Goal: Task Accomplishment & Management: Manage account settings

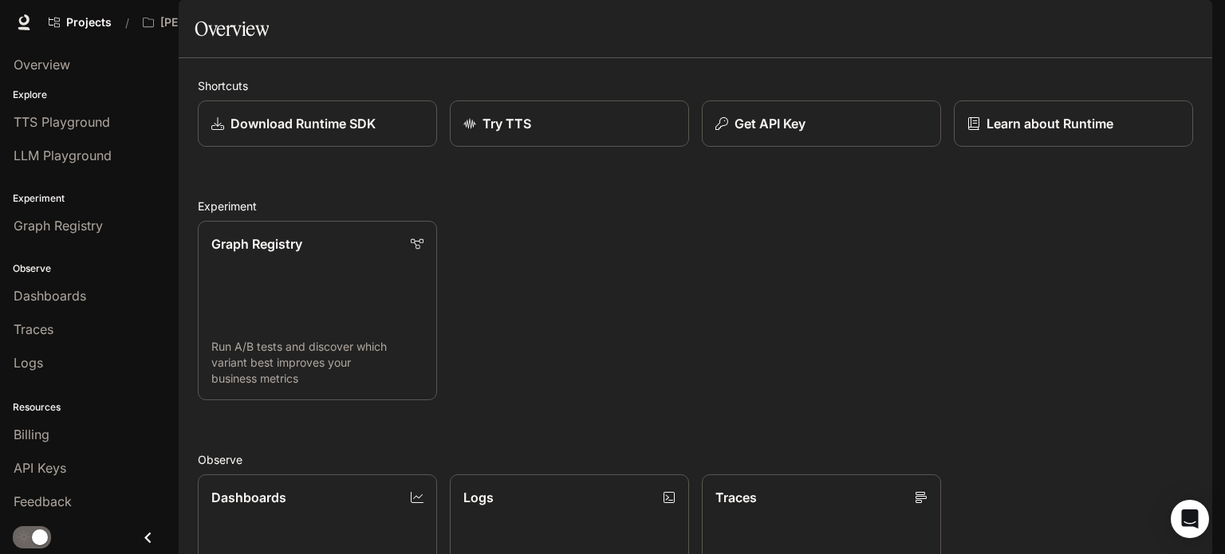
click at [1190, 24] on icon "button" at bounding box center [1190, 22] width 9 height 9
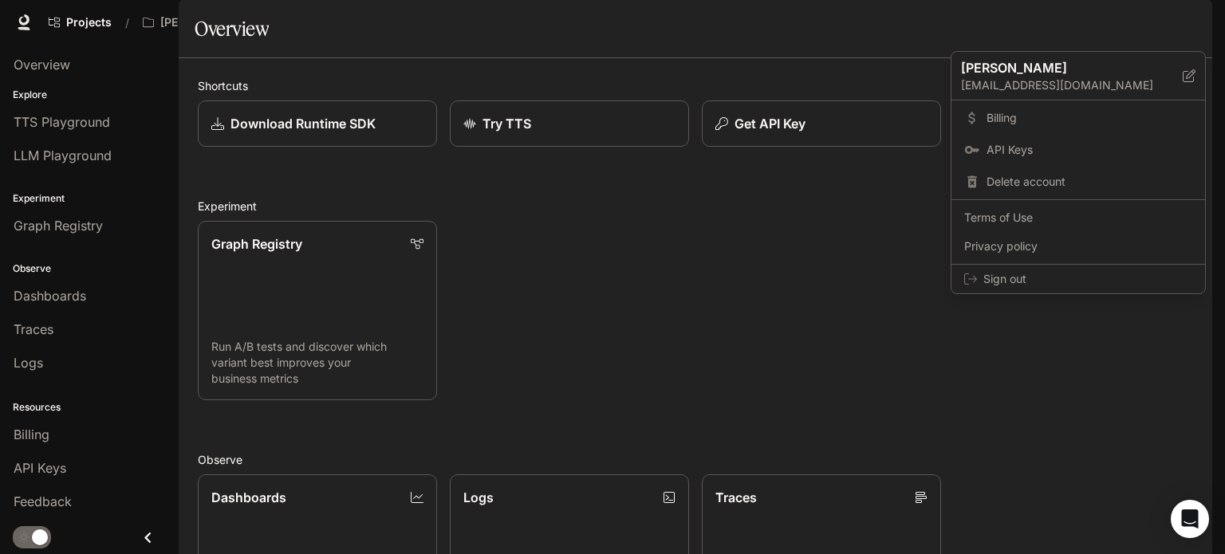
click at [894, 18] on div at bounding box center [612, 277] width 1225 height 554
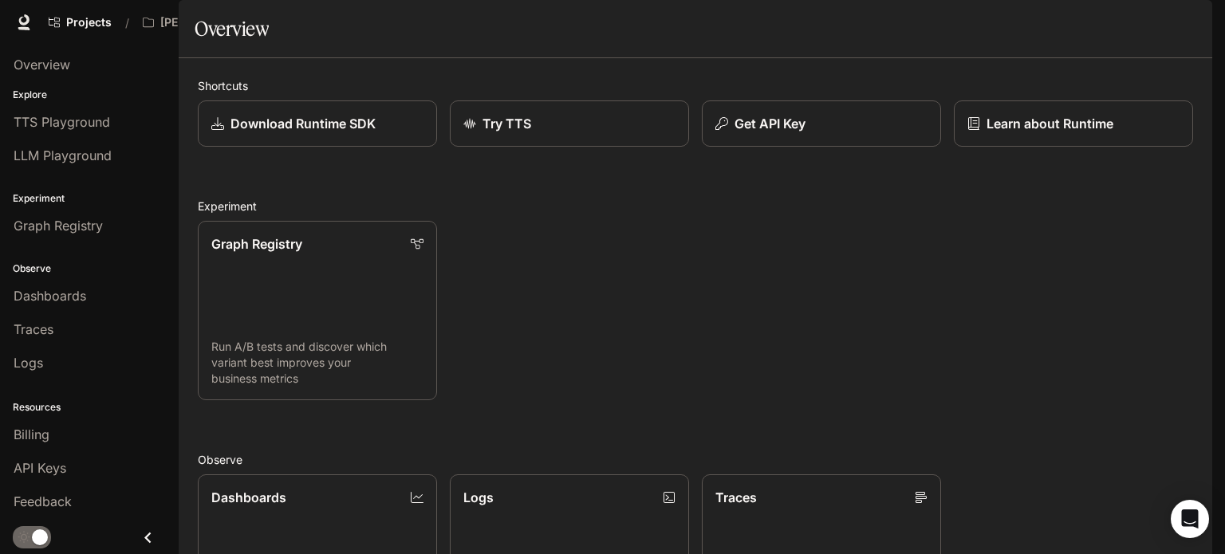
click at [921, 26] on span "Character Studio" at bounding box center [921, 23] width 89 height 20
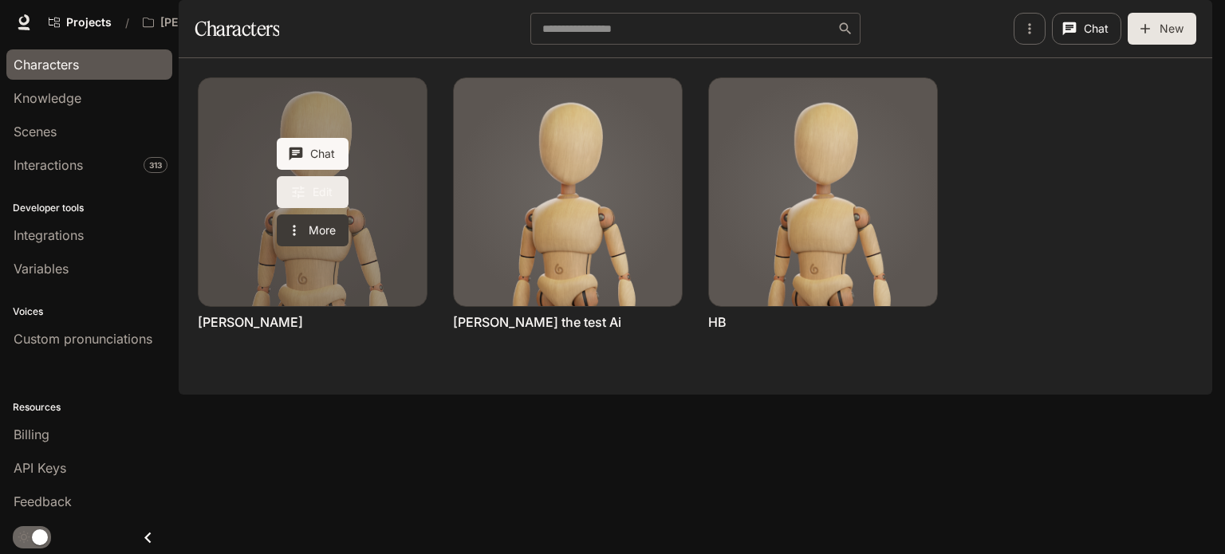
click at [323, 208] on link "Edit" at bounding box center [313, 192] width 72 height 32
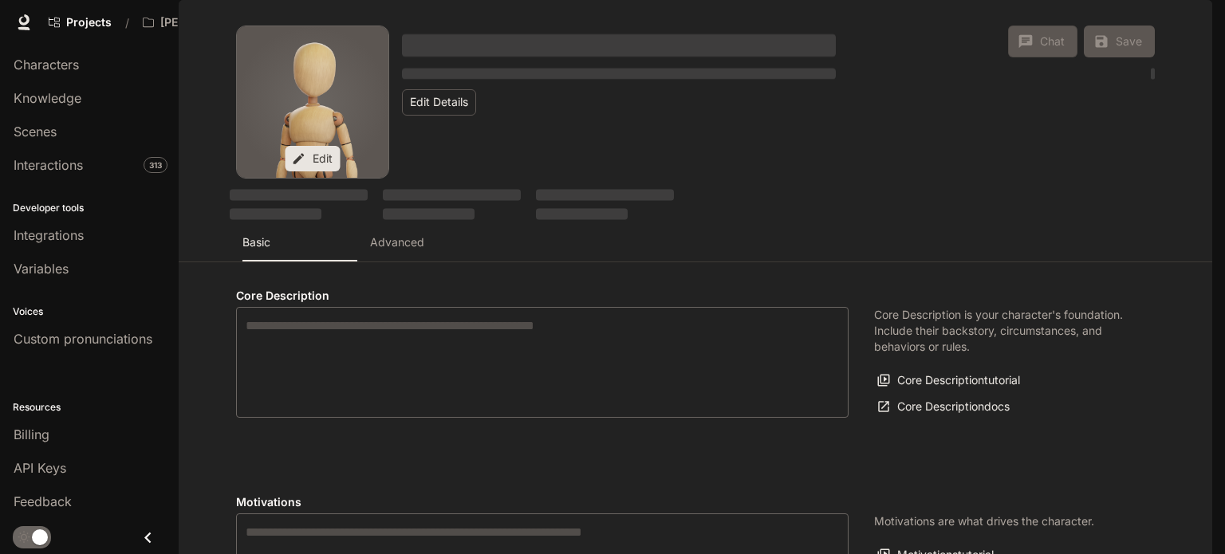
type textarea "**********"
type input "*"
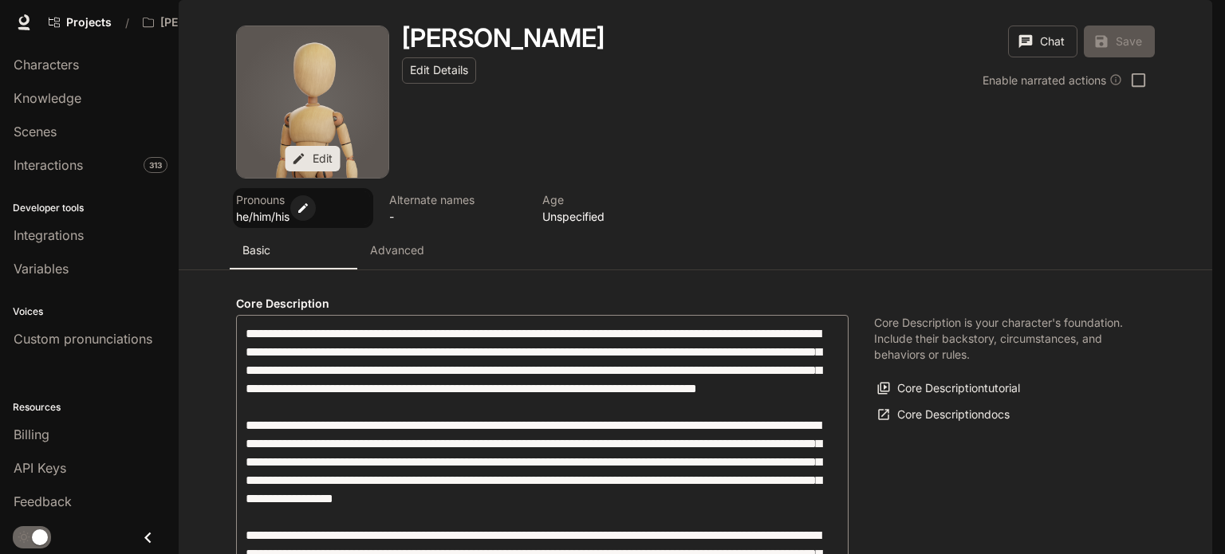
type input "**********"
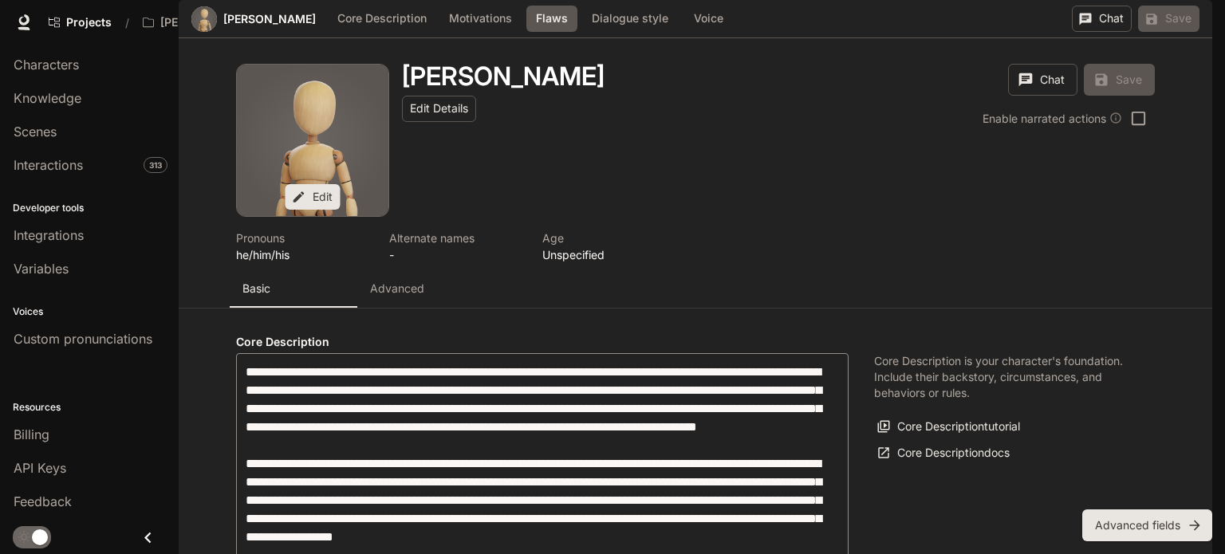
scroll to position [1234, 0]
click at [499, 228] on body "Skip to main content Projects / [PERSON_NAME] Character Studio Character Studio…" at bounding box center [612, 277] width 1225 height 554
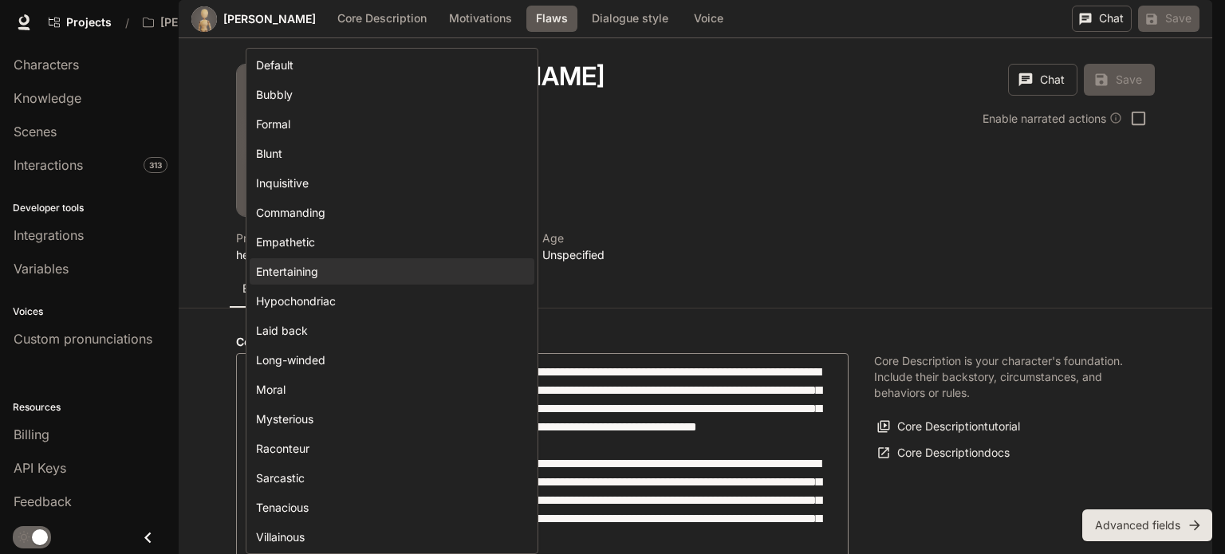
click at [627, 217] on div at bounding box center [612, 277] width 1225 height 554
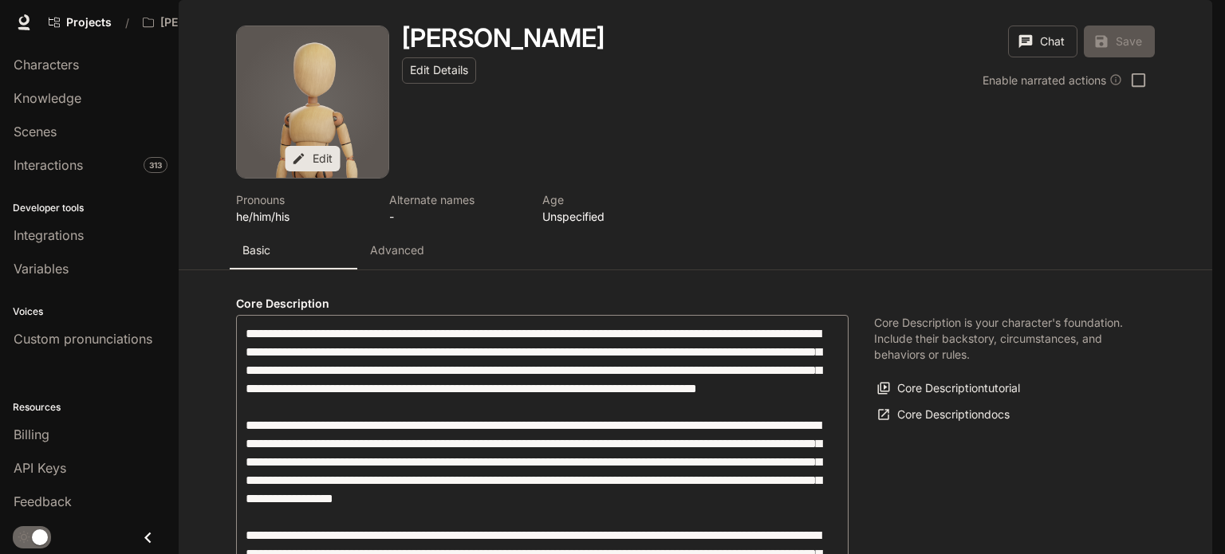
scroll to position [0, 0]
click at [324, 172] on button "Edit" at bounding box center [312, 159] width 55 height 26
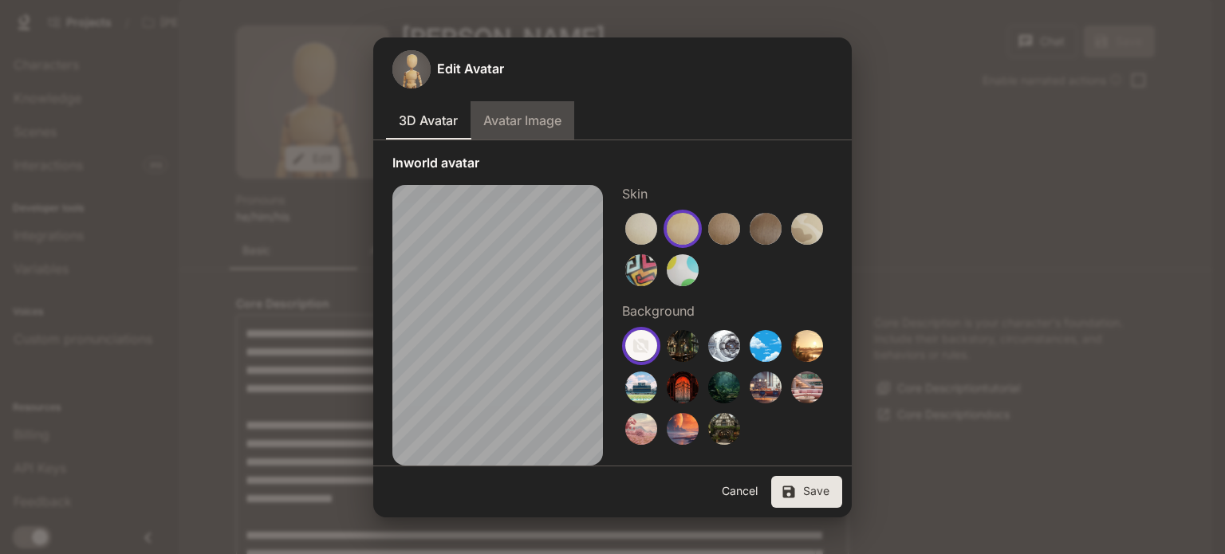
click at [513, 132] on button "Avatar Image" at bounding box center [522, 120] width 104 height 38
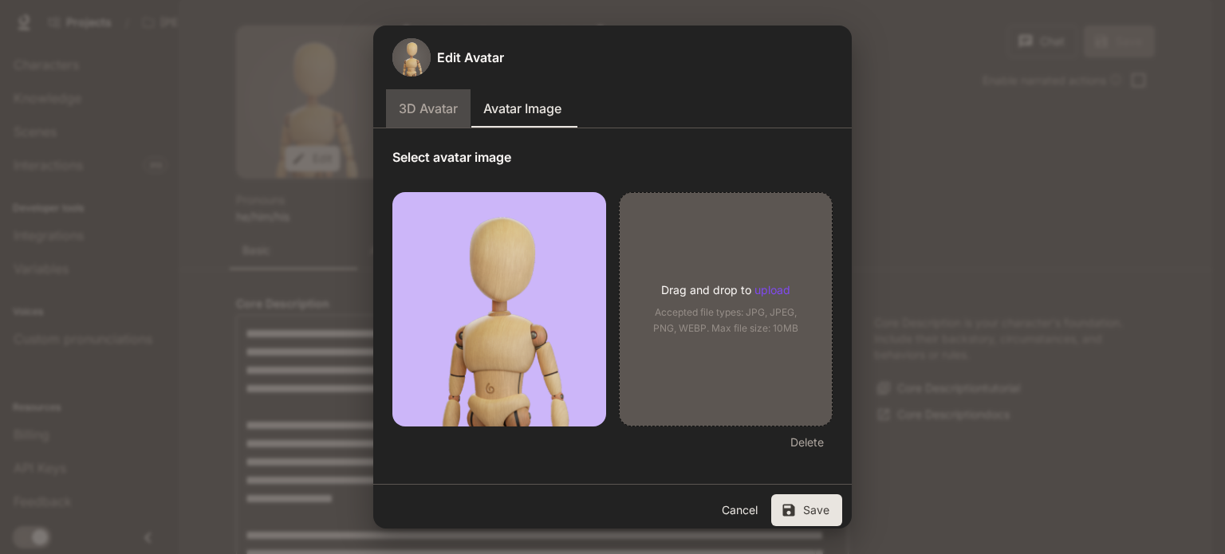
click at [425, 116] on button "3D Avatar" at bounding box center [428, 108] width 85 height 38
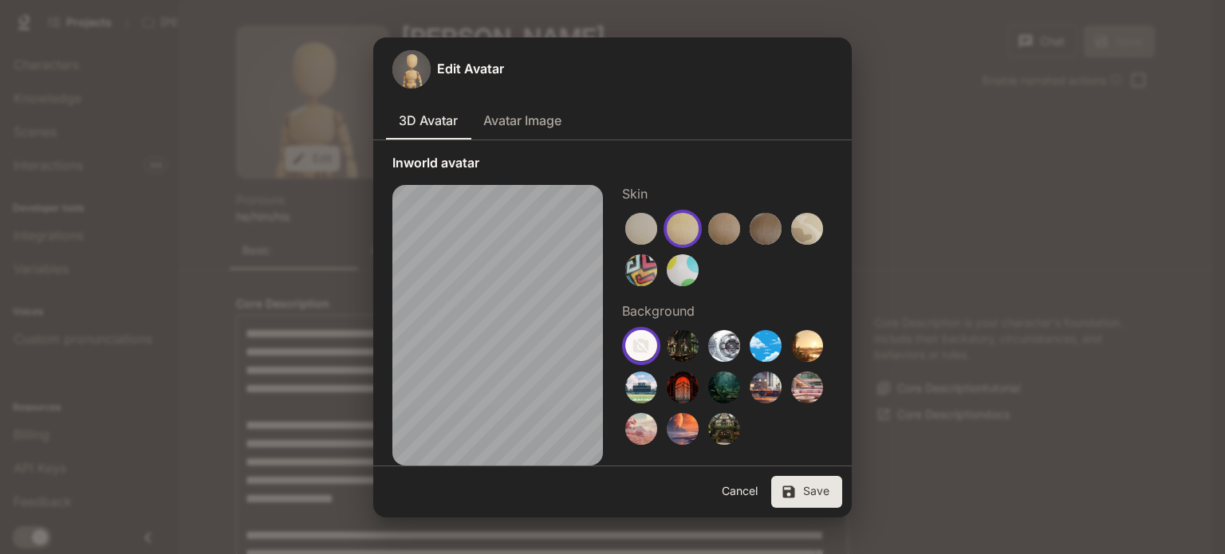
click at [639, 224] on img "button" at bounding box center [641, 229] width 32 height 32
click at [643, 268] on img "button" at bounding box center [641, 270] width 32 height 32
click at [530, 112] on button "Avatar Image" at bounding box center [522, 120] width 104 height 38
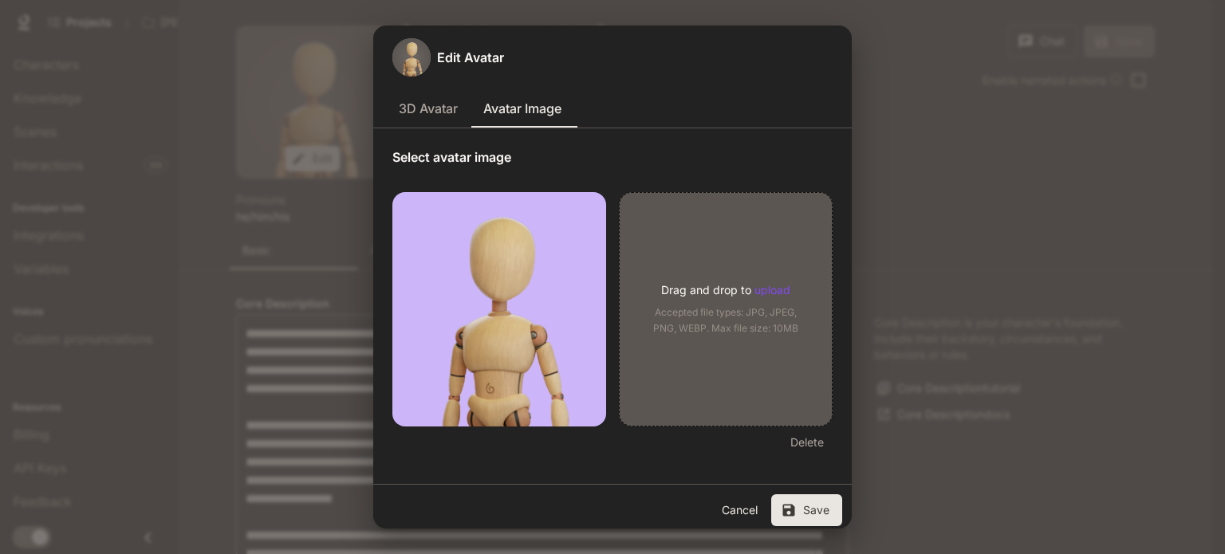
click at [427, 108] on button "3D Avatar" at bounding box center [428, 108] width 85 height 38
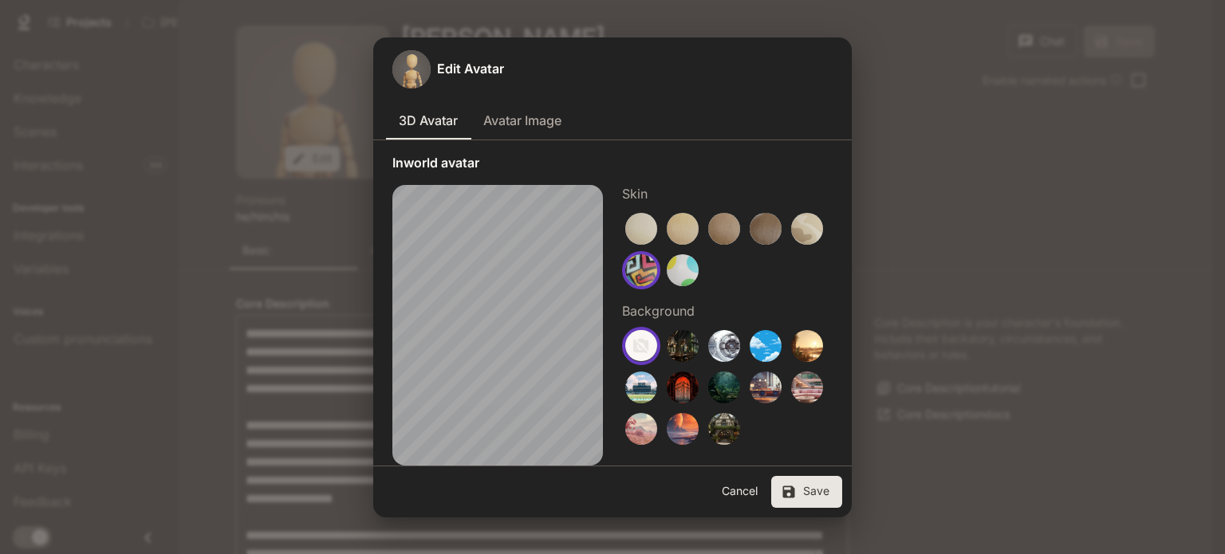
click at [470, 163] on p "Inworld avatar" at bounding box center [612, 162] width 440 height 19
click at [469, 165] on p "Inworld avatar" at bounding box center [612, 162] width 440 height 19
click at [741, 487] on button "Cancel" at bounding box center [739, 492] width 51 height 32
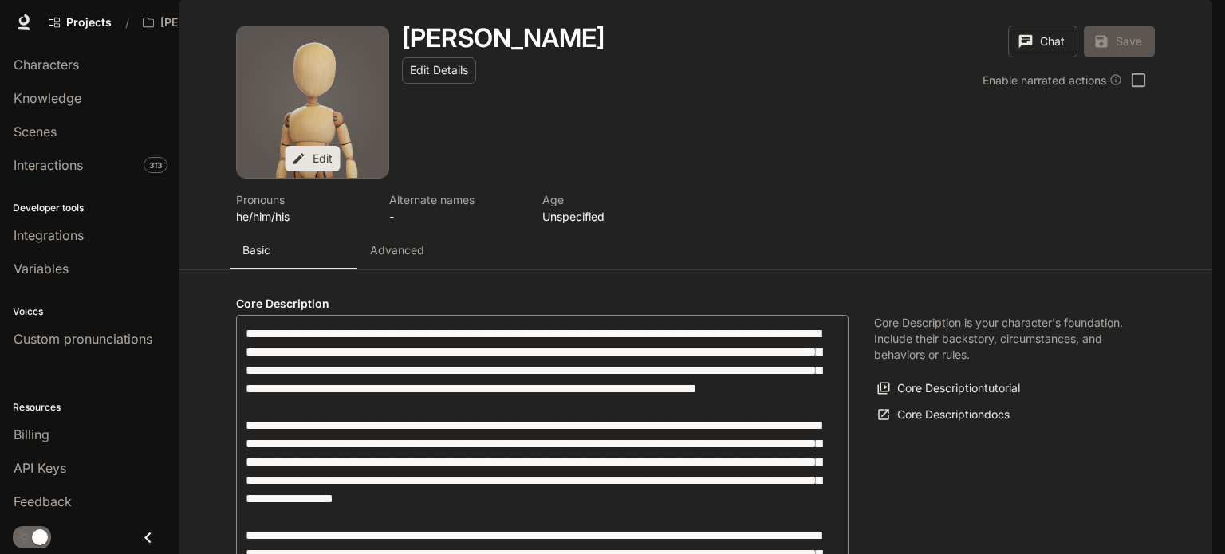
click at [389, 258] on p "Advanced" at bounding box center [397, 250] width 54 height 16
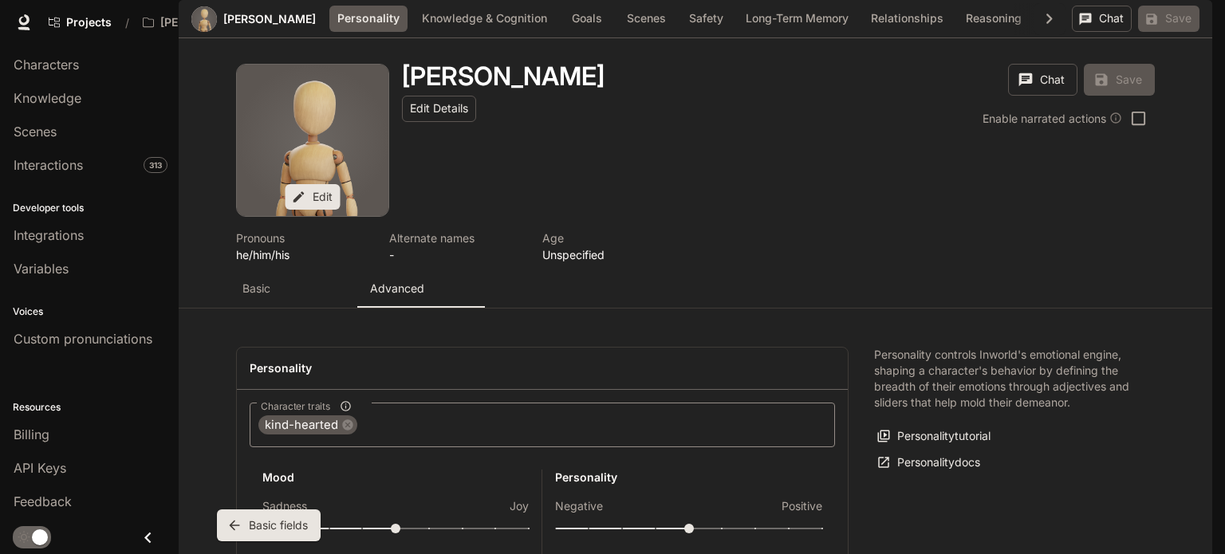
scroll to position [995, 0]
click at [65, 259] on span "Variables" at bounding box center [41, 268] width 55 height 19
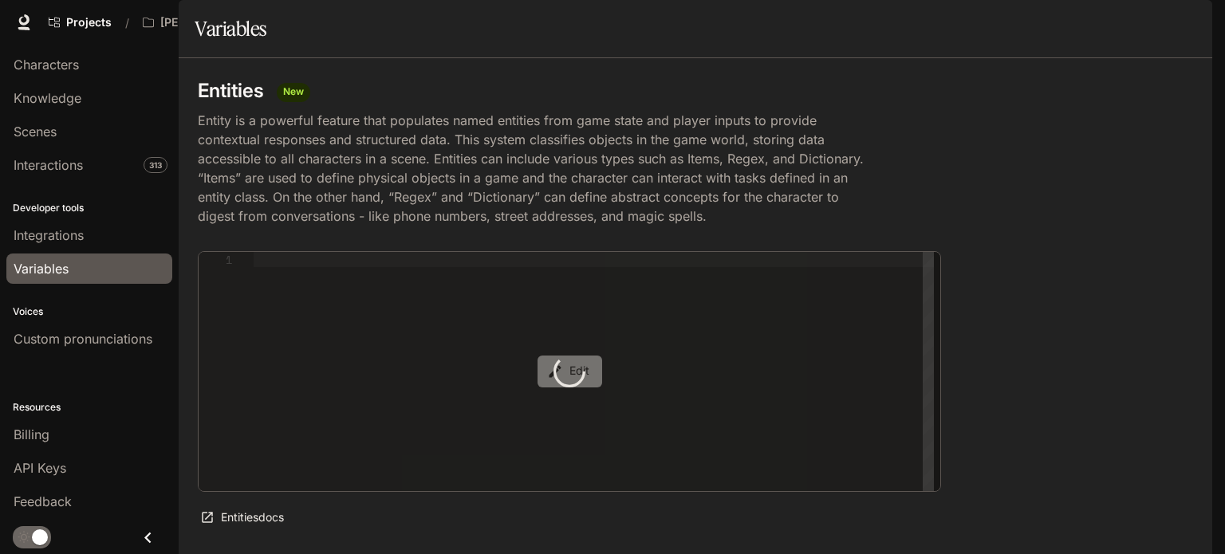
type textarea "**********"
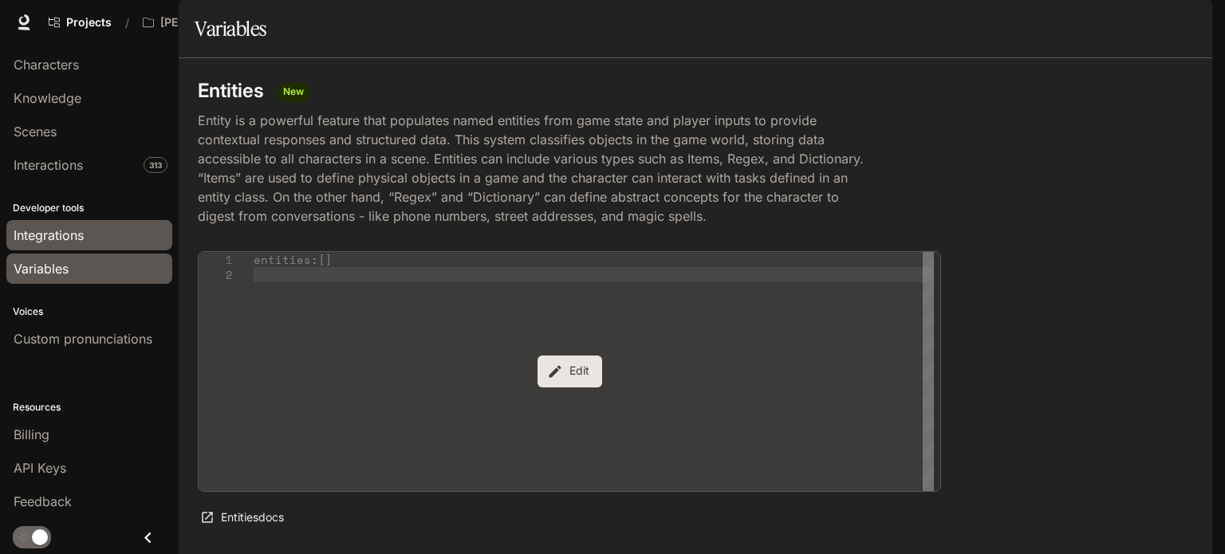
click at [53, 228] on span "Integrations" at bounding box center [49, 235] width 70 height 19
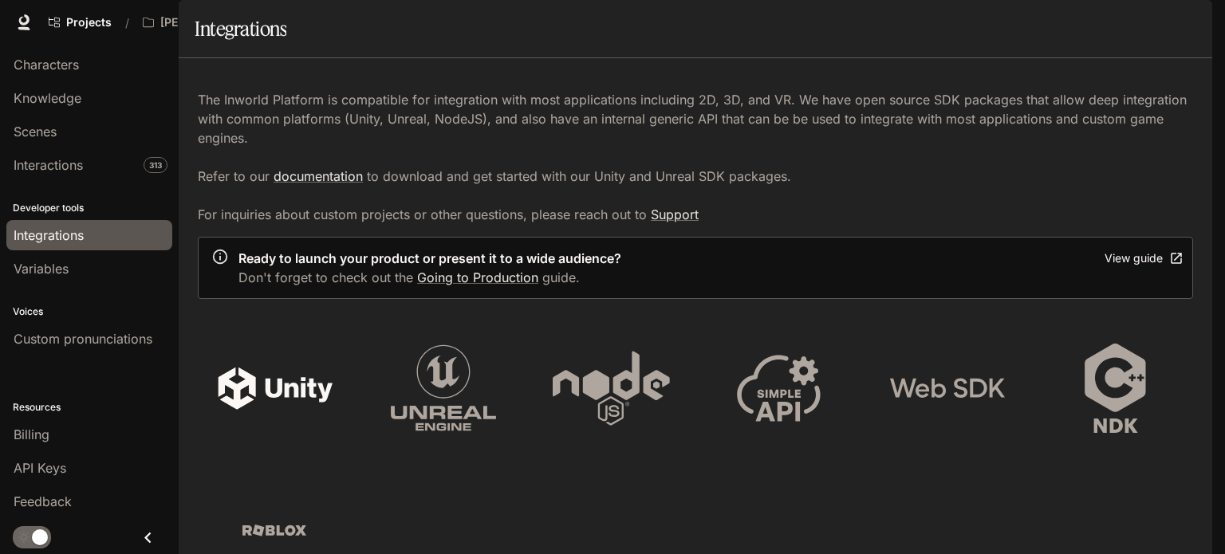
click at [267, 402] on icon at bounding box center [299, 389] width 67 height 25
